Goal: Navigation & Orientation: Find specific page/section

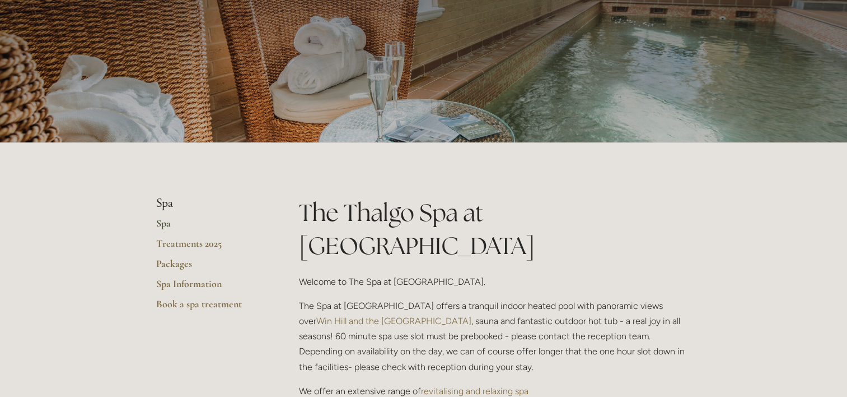
scroll to position [94, 0]
click at [172, 268] on link "Packages" at bounding box center [209, 267] width 107 height 20
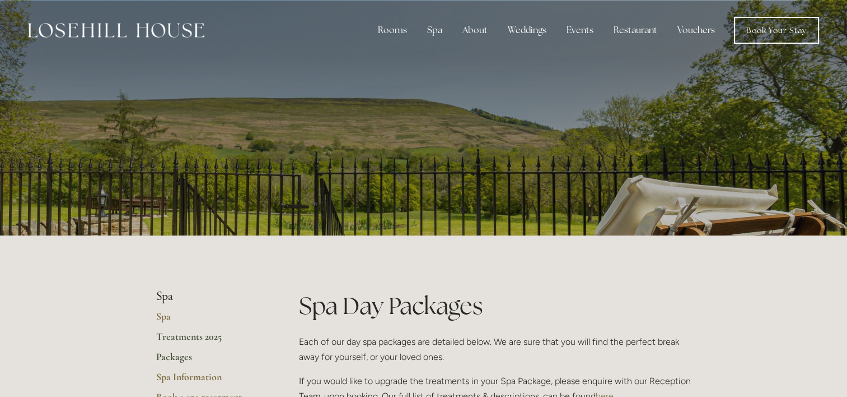
click at [186, 334] on link "Treatments 2025" at bounding box center [209, 340] width 107 height 20
